Goal: Task Accomplishment & Management: Manage account settings

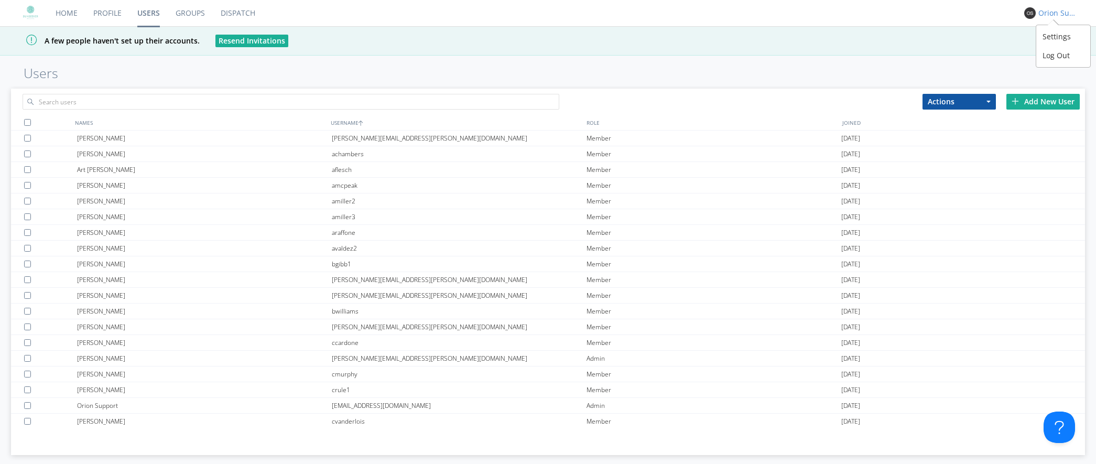
click at [1047, 12] on div "Orion Support" at bounding box center [1057, 13] width 39 height 10
click at [1059, 51] on div "Log Out" at bounding box center [1063, 55] width 54 height 19
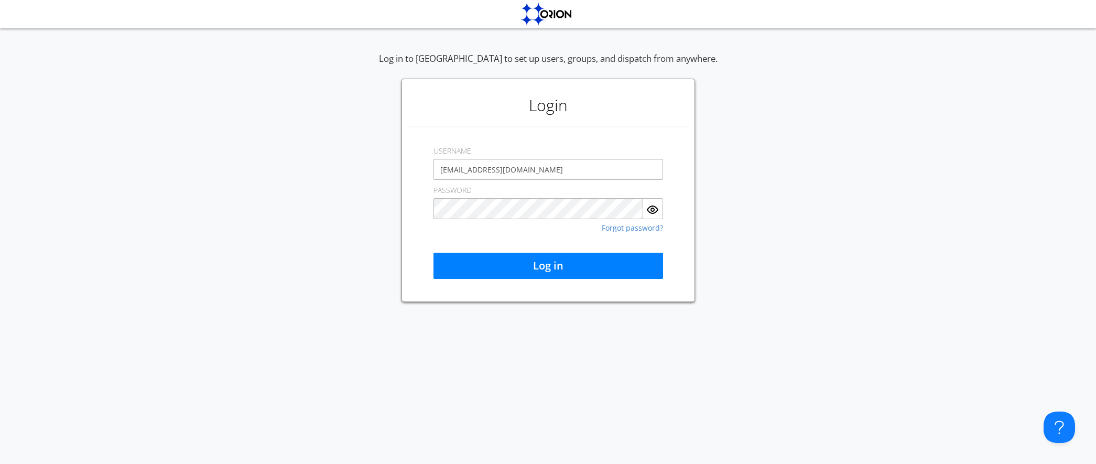
drag, startPoint x: 541, startPoint y: 177, endPoint x: 425, endPoint y: 167, distance: 116.3
click at [425, 167] on div "Login USERNAME [EMAIL_ADDRESS][DOMAIN_NAME] PASSWORD Forgot password? Log in" at bounding box center [549, 190] width 294 height 223
type input "[EMAIL_ADDRESS][DOMAIN_NAME]"
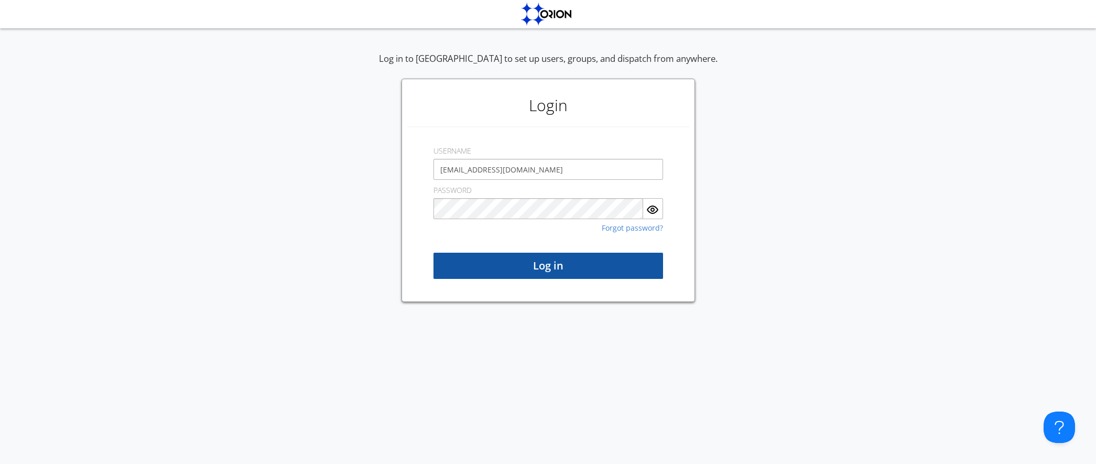
click at [518, 262] on button "Log in" at bounding box center [549, 266] width 230 height 26
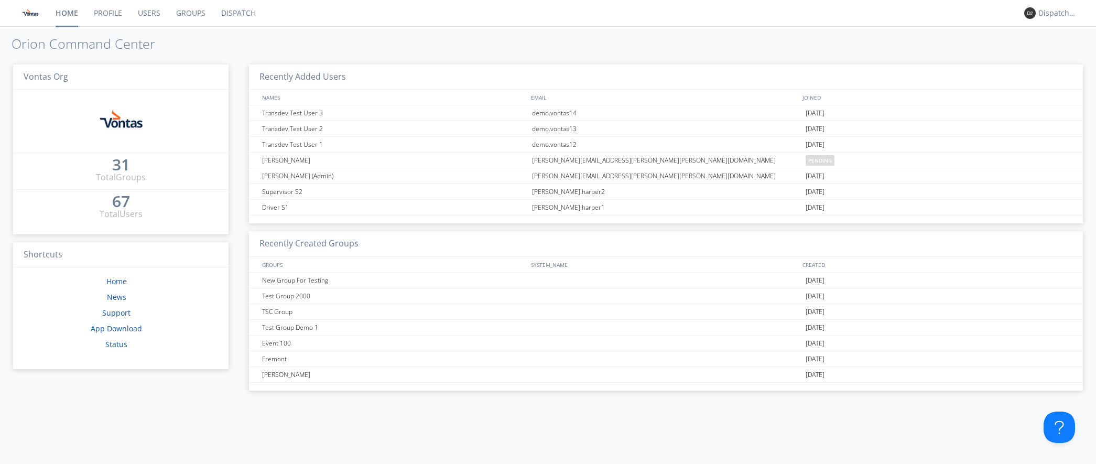
click at [243, 23] on link "Dispatch" at bounding box center [238, 13] width 50 height 26
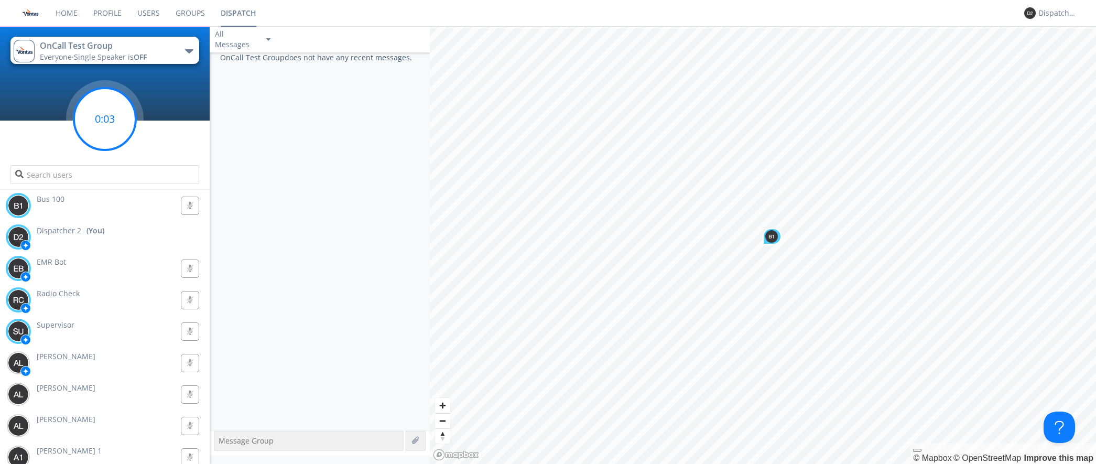
click at [98, 135] on circle at bounding box center [105, 119] width 62 height 62
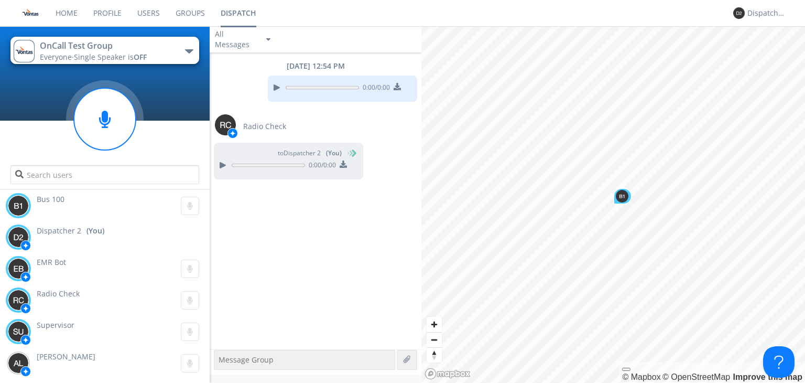
drag, startPoint x: 80, startPoint y: 6, endPoint x: 73, endPoint y: 22, distance: 17.1
click at [80, 6] on link "Home" at bounding box center [67, 13] width 38 height 26
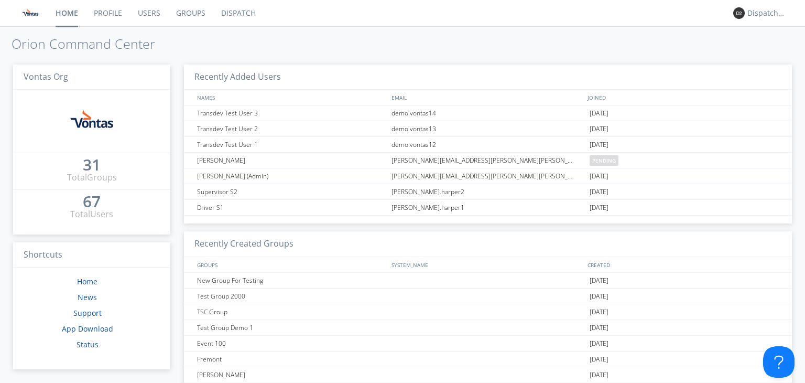
click at [153, 15] on link "Users" at bounding box center [149, 13] width 38 height 26
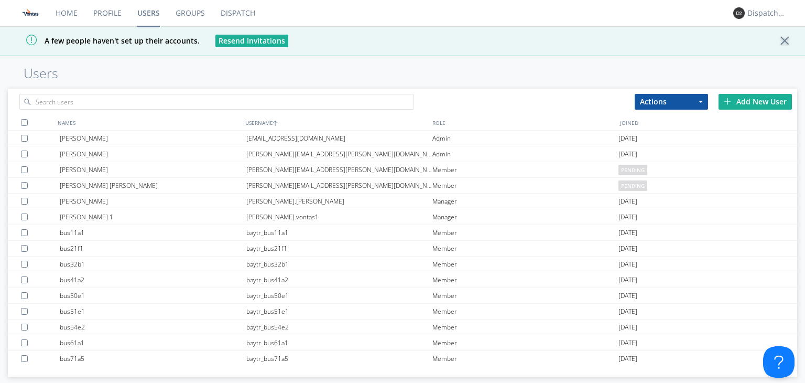
click at [751, 107] on div "Add New User" at bounding box center [755, 102] width 73 height 16
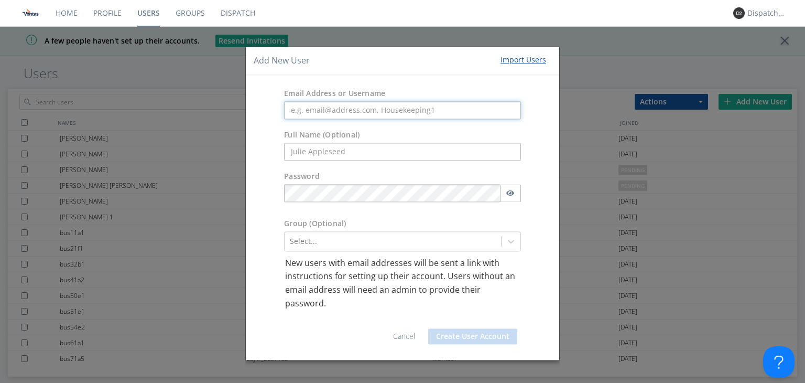
click at [398, 114] on input "text" at bounding box center [402, 110] width 237 height 18
click at [316, 146] on input "text" at bounding box center [402, 152] width 237 height 18
click at [391, 44] on div "Add New User Import Users Email Address or Username Full Name (Optional) Passwo…" at bounding box center [402, 191] width 805 height 383
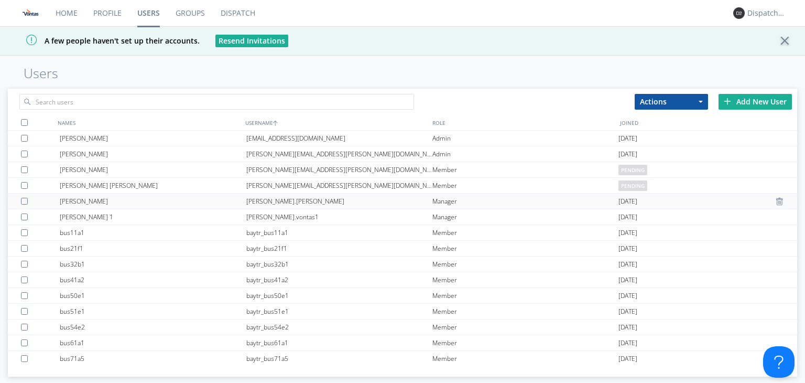
click at [254, 196] on div "[PERSON_NAME].[PERSON_NAME]" at bounding box center [339, 200] width 186 height 15
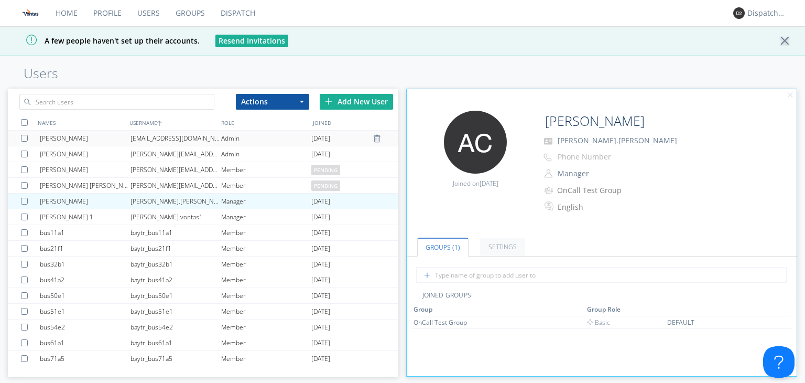
click at [223, 143] on div "Admin" at bounding box center [266, 138] width 91 height 15
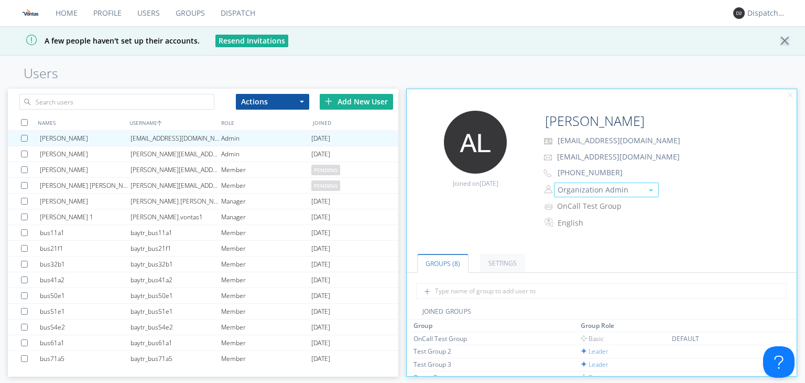
click at [606, 187] on button "Organization Admin" at bounding box center [606, 189] width 105 height 15
click at [442, 68] on h1 "Users" at bounding box center [402, 73] width 805 height 15
click at [188, 11] on link "Groups" at bounding box center [190, 13] width 45 height 26
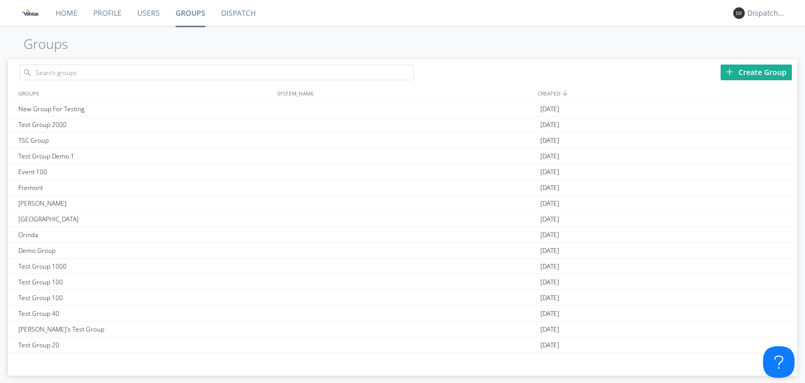
click at [749, 72] on div "Create Group" at bounding box center [756, 72] width 71 height 16
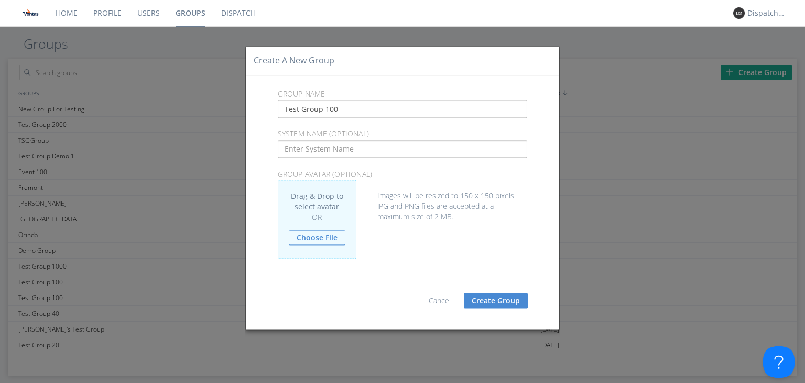
type input "Test Group 1000"
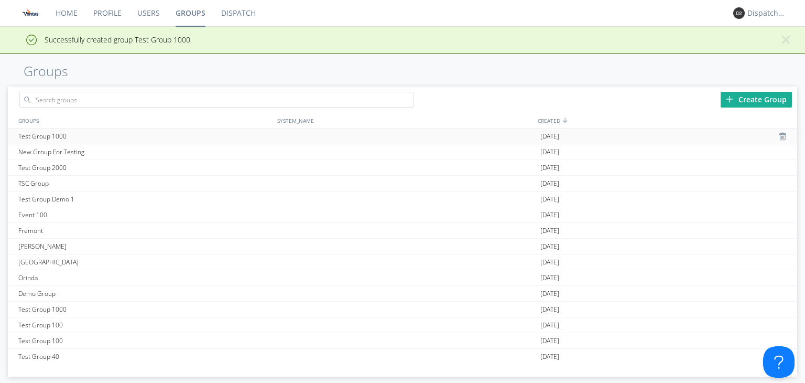
click at [129, 128] on div "Test Group 1000" at bounding box center [145, 135] width 259 height 15
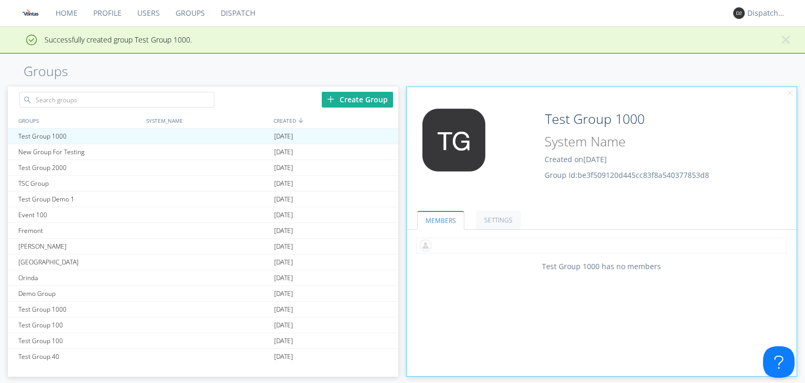
click at [482, 244] on input "text" at bounding box center [601, 245] width 371 height 16
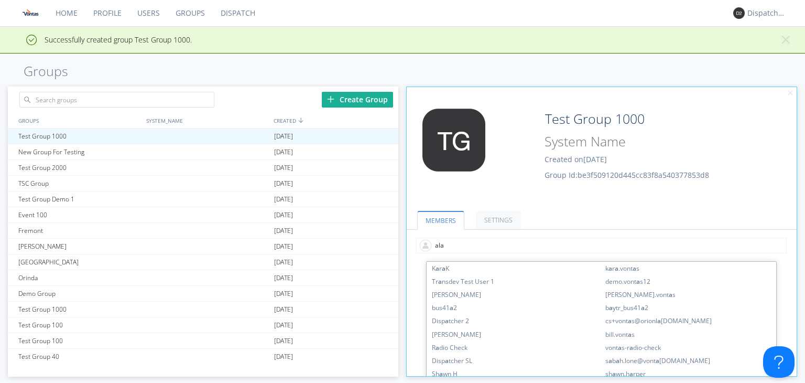
type input "[PERSON_NAME]"
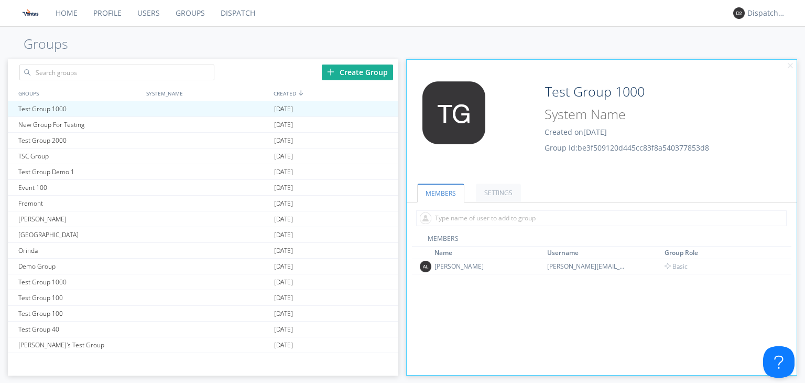
click at [279, 16] on nav "Home Profile Users Groups Dispatch Dispatcher 2" at bounding box center [402, 13] width 805 height 27
click at [504, 201] on link "SETTINGS" at bounding box center [498, 192] width 45 height 18
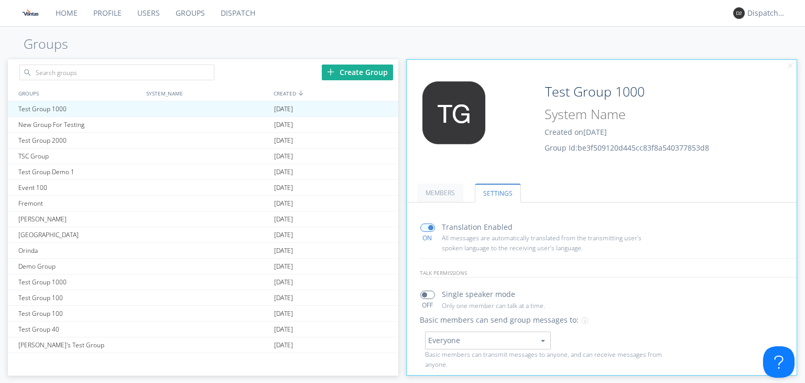
click at [498, 194] on link "SETTINGS" at bounding box center [498, 192] width 46 height 19
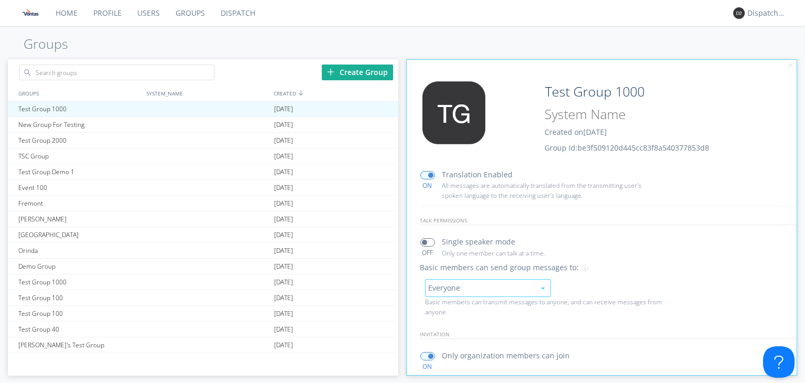
click at [523, 284] on button "Everyone" at bounding box center [488, 288] width 126 height 18
click at [576, 294] on div "Everyone Everyone Leaders only No One (Direct Messages Only) Basic members can …" at bounding box center [608, 298] width 382 height 38
click at [458, 286] on button "Everyone" at bounding box center [488, 288] width 126 height 18
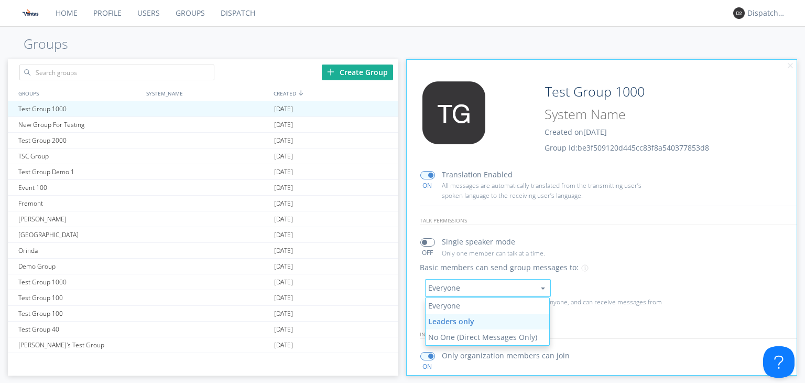
click at [503, 321] on link "Leaders only" at bounding box center [488, 321] width 124 height 16
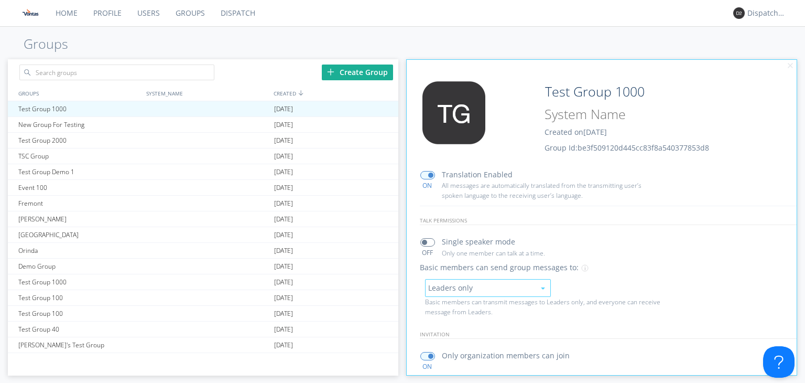
click at [508, 288] on button "Leaders only" at bounding box center [488, 288] width 126 height 18
click at [629, 265] on div "Basic members can send group messages to: Leaders only Everyone Leaders only No…" at bounding box center [608, 292] width 377 height 60
click at [476, 292] on button "Leaders only" at bounding box center [488, 288] width 126 height 18
click at [473, 310] on link "Everyone" at bounding box center [488, 306] width 124 height 16
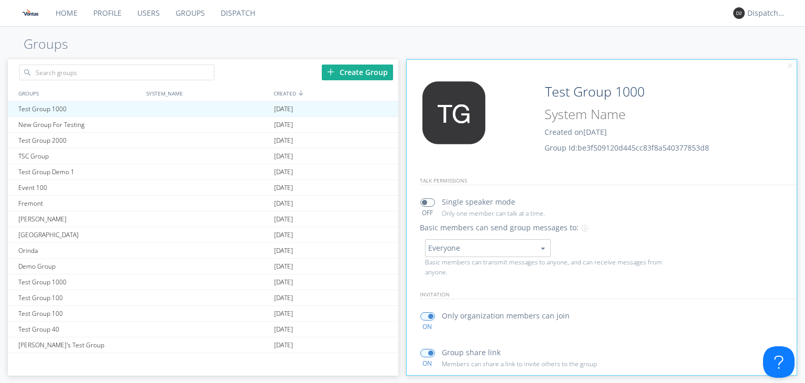
scroll to position [0, 0]
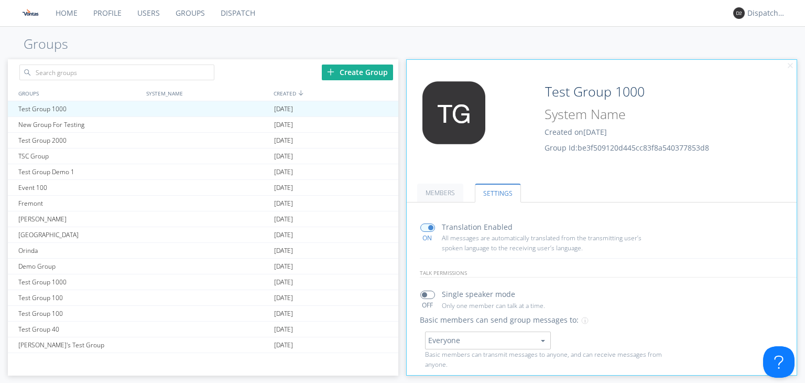
click at [250, 24] on link "Dispatch" at bounding box center [238, 13] width 50 height 26
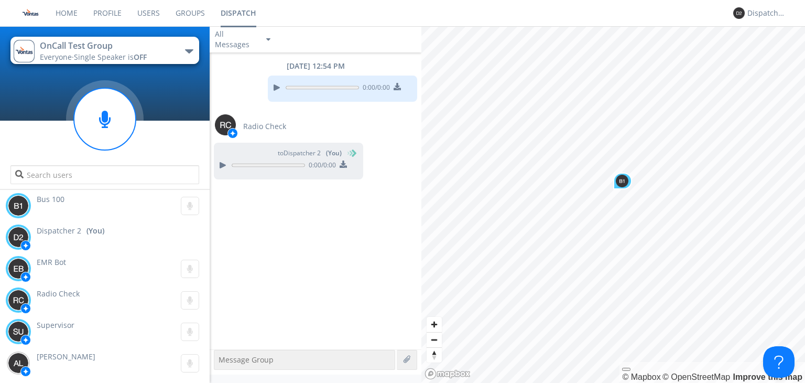
click at [239, 90] on div "0:00 / 0:00" at bounding box center [314, 90] width 208 height 30
click at [231, 87] on div "0:00 / 0:00" at bounding box center [314, 90] width 208 height 30
click at [191, 57] on button "OnCall Test Group Everyone · Single Speaker is OFF" at bounding box center [104, 50] width 189 height 27
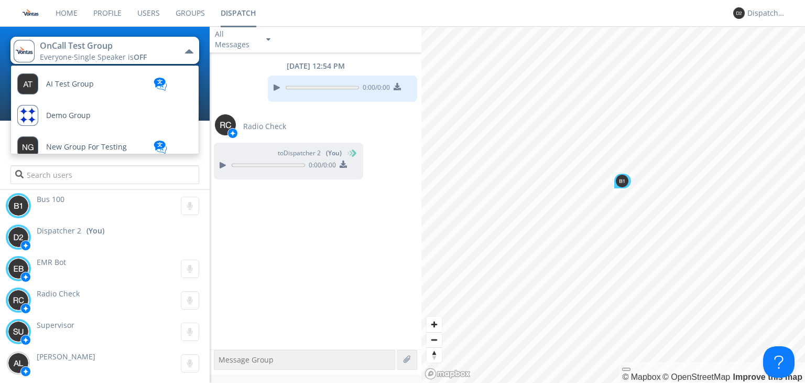
click at [193, 54] on button "OnCall Test Group Everyone · Single Speaker is OFF" at bounding box center [104, 50] width 189 height 27
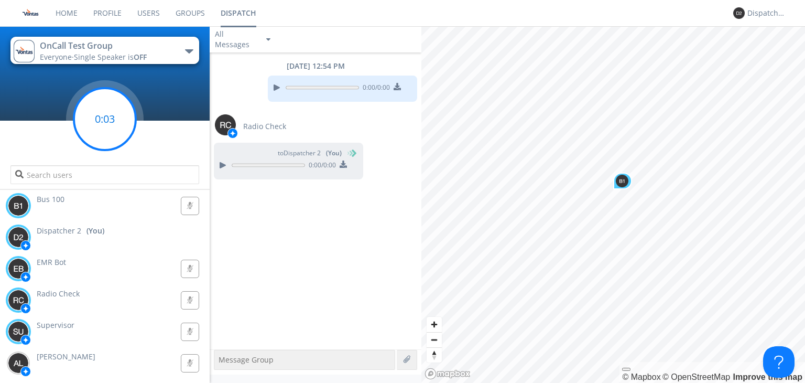
drag, startPoint x: 113, startPoint y: 118, endPoint x: 107, endPoint y: 128, distance: 12.2
click at [107, 128] on circle at bounding box center [105, 119] width 62 height 62
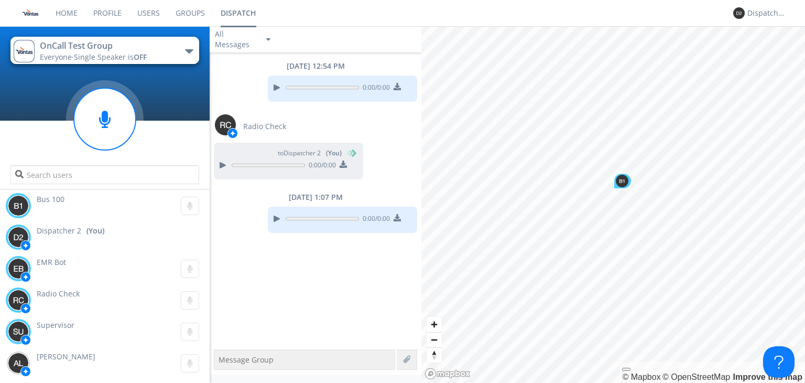
click at [281, 261] on div "[DATE] 12:54 PM 0:00 / 0:00 Radio Check to Dispatcher 2 (You) 0:00 / 0:00 [DATE…" at bounding box center [316, 200] width 212 height 297
click at [112, 181] on input "text" at bounding box center [104, 174] width 189 height 19
click at [328, 255] on div "[DATE] 12:54 PM 0:00 / 0:00 Radio Check to Dispatcher 2 (You) 0:00 / 0:00 [DATE…" at bounding box center [316, 200] width 212 height 297
click at [69, 328] on span "Supervisor" at bounding box center [56, 325] width 38 height 10
click at [52, 325] on span "Supervisor" at bounding box center [56, 325] width 38 height 10
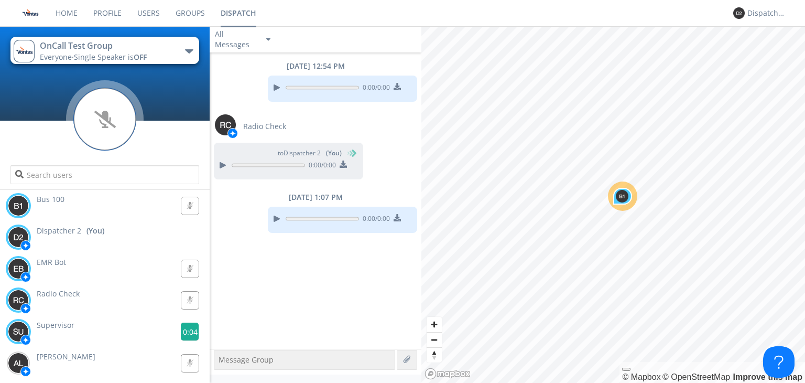
click at [187, 332] on g at bounding box center [190, 331] width 18 height 18
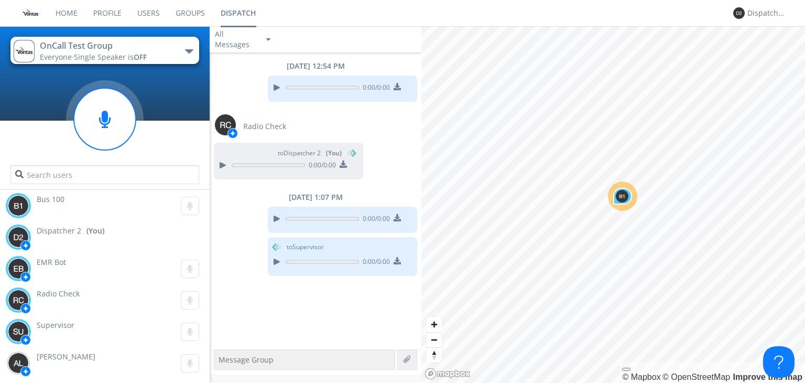
click at [244, 305] on div "[DATE] 12:54 PM 0:00 / 0:00 Radio Check to Dispatcher 2 (You) 0:00 / 0:00 [DATE…" at bounding box center [316, 200] width 212 height 297
click at [268, 361] on textarea at bounding box center [304, 360] width 181 height 20
click at [290, 357] on textarea at bounding box center [304, 360] width 181 height 20
